Goal: Find specific page/section

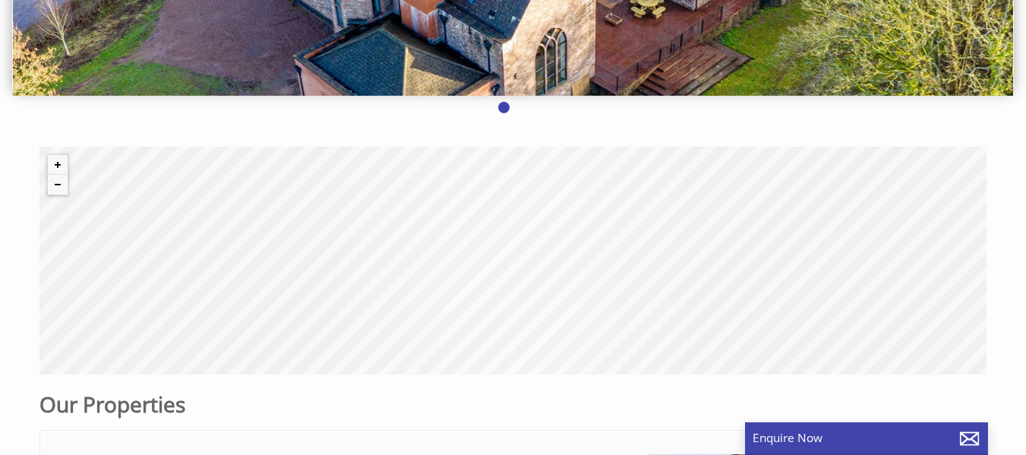
scroll to position [349, 0]
click at [534, 261] on div "© MapTiler © OpenStreetMap contributors" at bounding box center [512, 261] width 947 height 228
click at [522, 267] on div "© MapTiler © OpenStreetMap contributors" at bounding box center [512, 261] width 947 height 228
click at [54, 159] on button "Zoom in" at bounding box center [58, 165] width 20 height 20
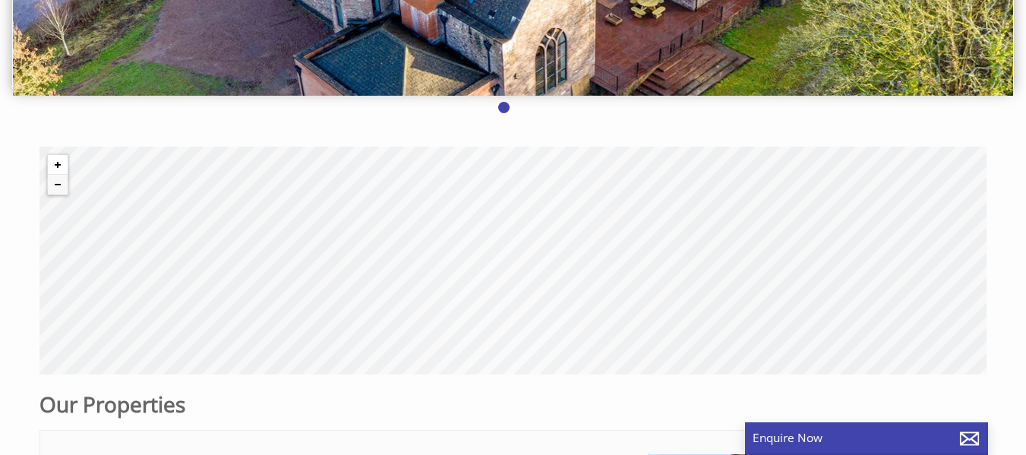
click at [54, 159] on button "Zoom in" at bounding box center [58, 165] width 20 height 20
click at [53, 159] on button "Zoom in" at bounding box center [58, 165] width 20 height 20
click at [52, 159] on button "Zoom in" at bounding box center [58, 165] width 20 height 20
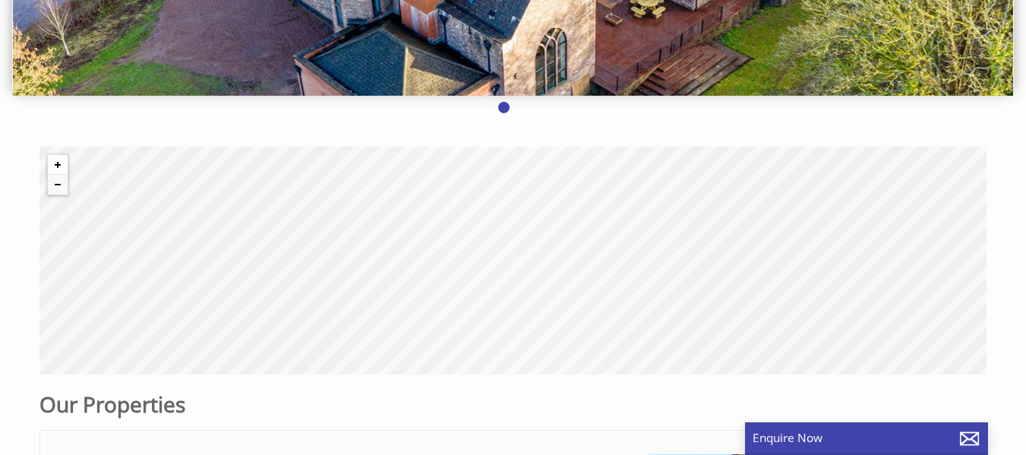
click at [59, 172] on button "Zoom in" at bounding box center [58, 165] width 20 height 20
